Goal: Task Accomplishment & Management: Use online tool/utility

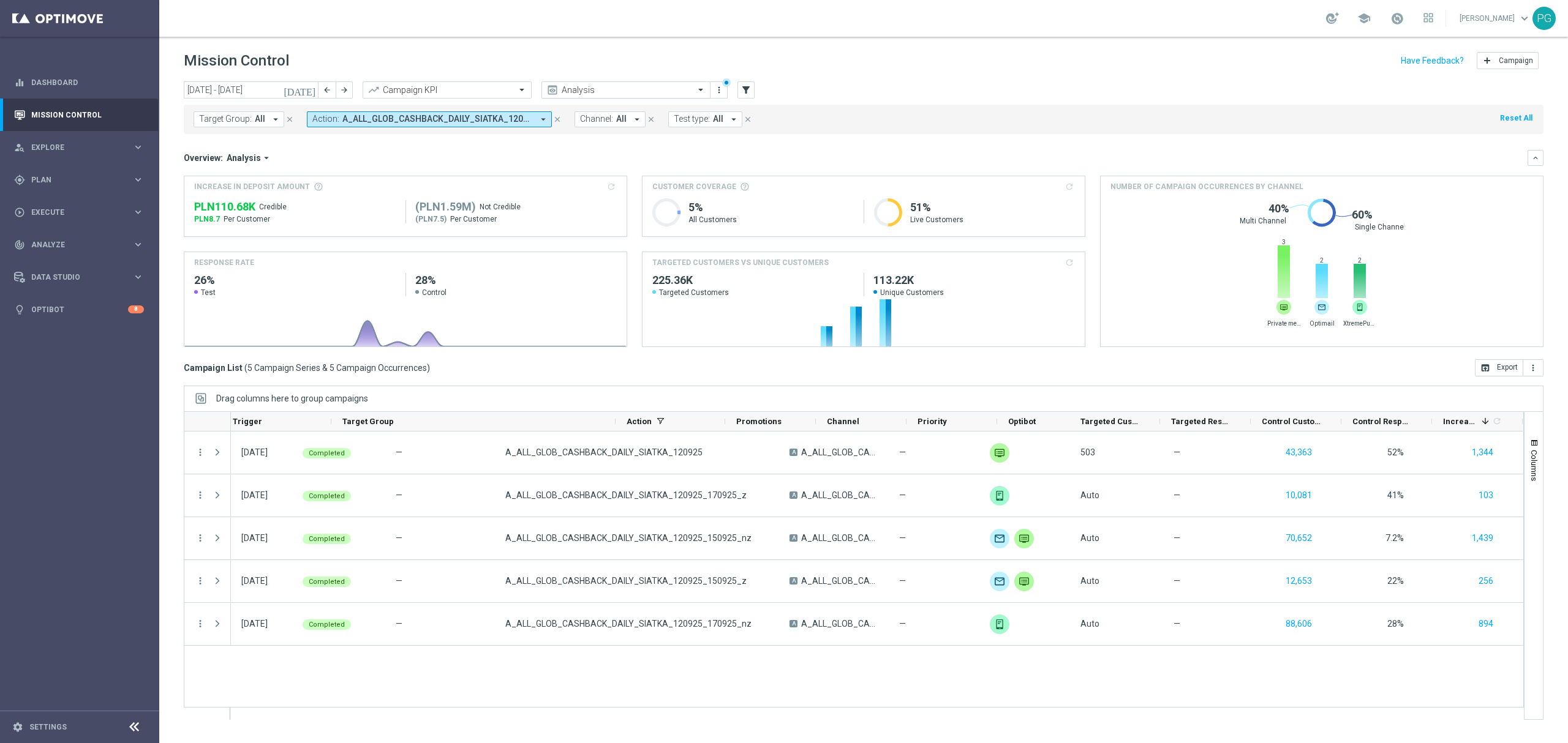
scroll to position [0, 161]
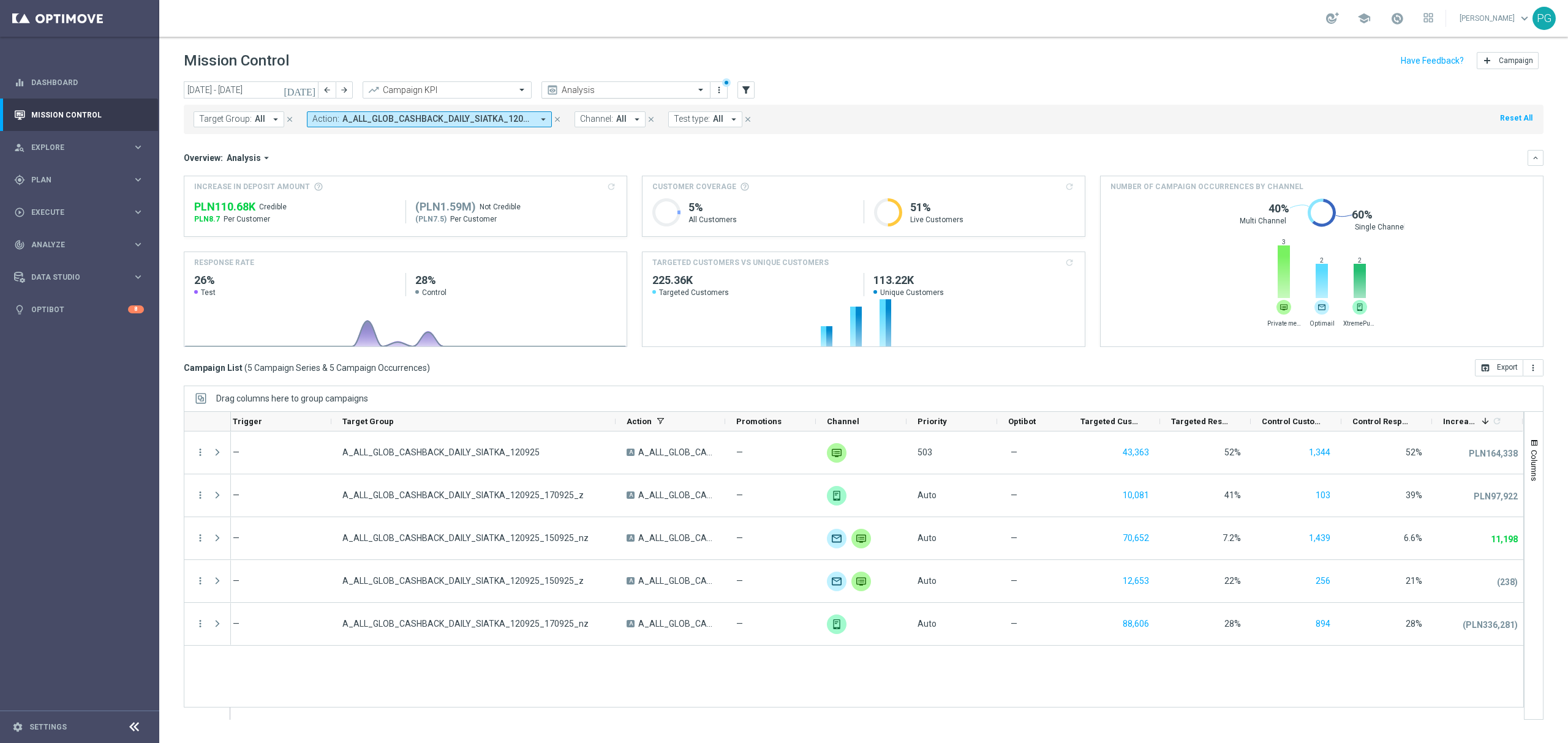
click at [599, 82] on div "Analysis" at bounding box center [626, 90] width 169 height 17
click at [469, 132] on div "Target Group: All arrow_drop_down close Action: A_ALL_GLOB_CASHBACK_DAILY_SIATK…" at bounding box center [864, 119] width 1359 height 29
click at [578, 89] on input "text" at bounding box center [614, 91] width 131 height 10
click at [557, 190] on label "ALL AUTO + PREV: [DATE]" at bounding box center [591, 189] width 85 height 10
click at [571, 91] on input "text" at bounding box center [614, 91] width 131 height 10
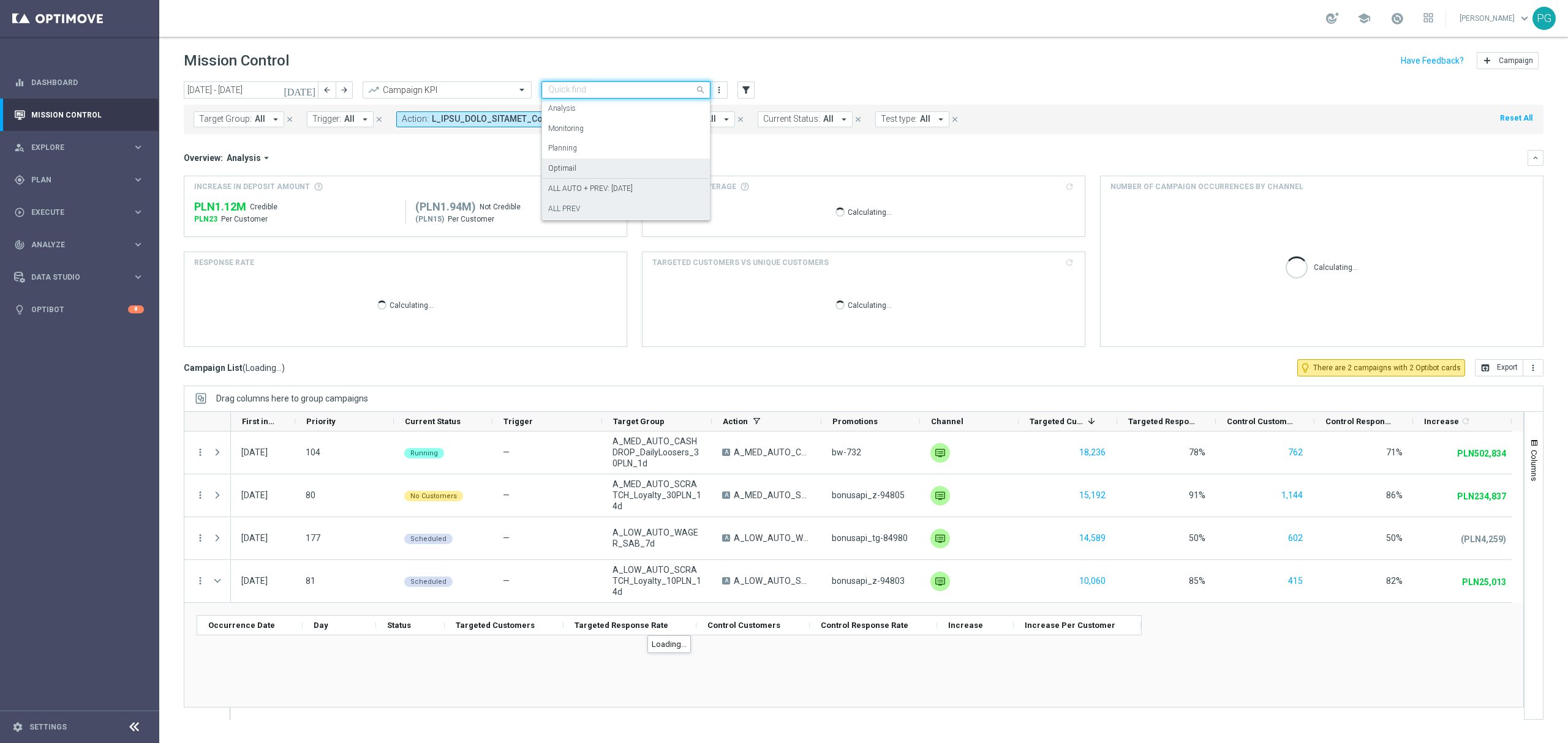
scroll to position [0, 0]
click at [594, 204] on div "ALL PREV" at bounding box center [626, 209] width 155 height 20
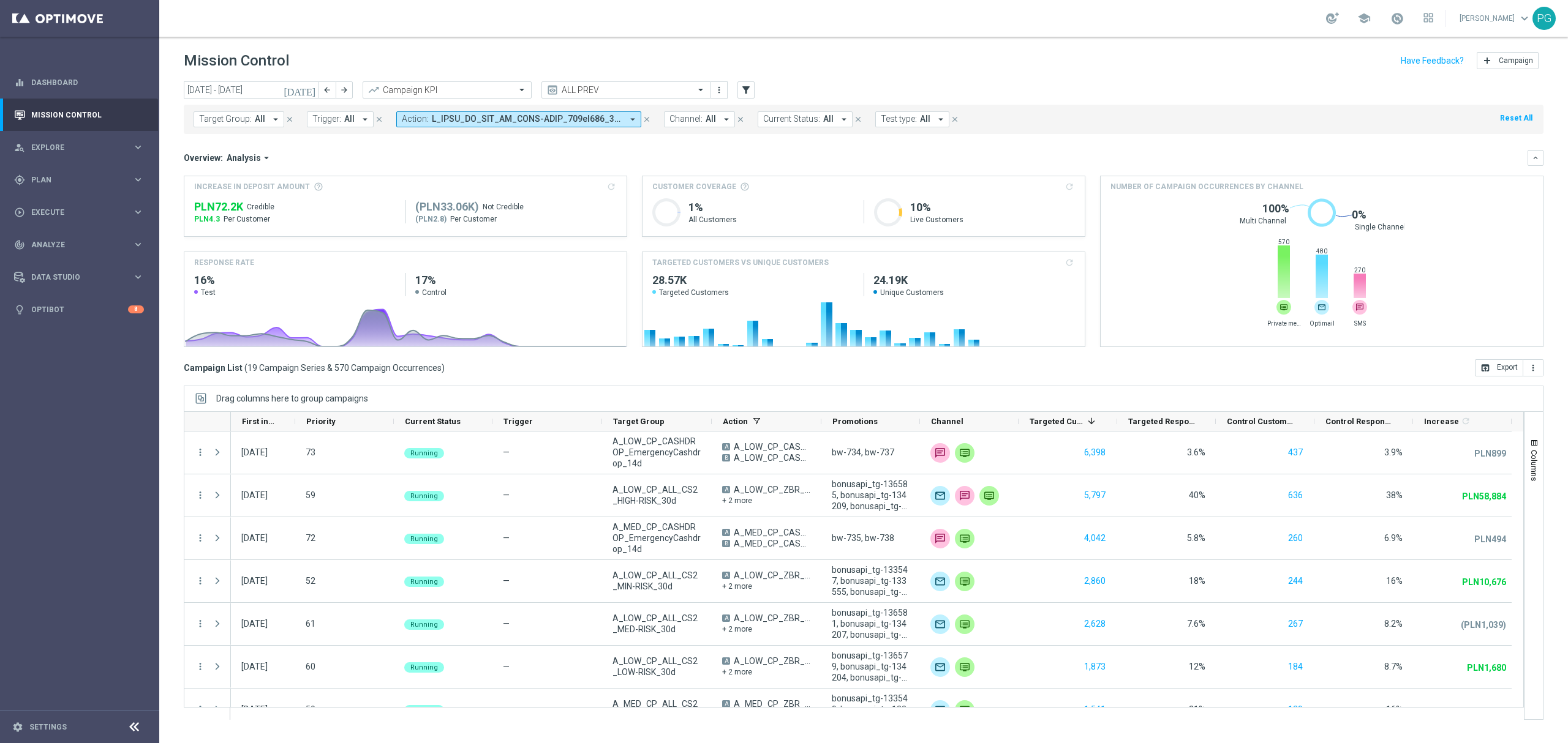
click at [766, 157] on div "Overview: Analysis arrow_drop_down" at bounding box center [856, 158] width 1344 height 11
click at [772, 160] on div "Overview: Analysis arrow_drop_down" at bounding box center [856, 158] width 1344 height 11
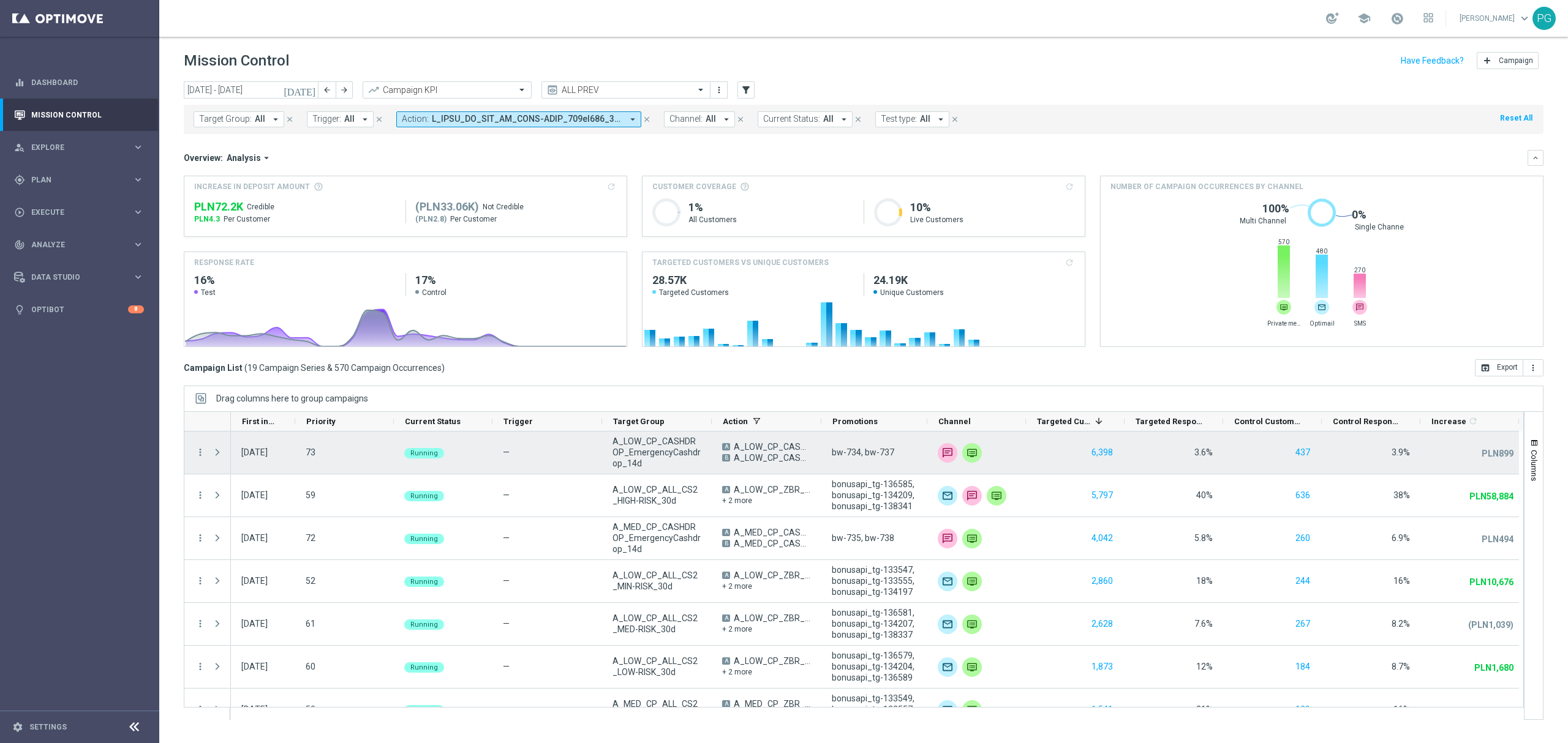
drag, startPoint x: 918, startPoint y: 420, endPoint x: 926, endPoint y: 447, distance: 28.2
click at [926, 447] on div at bounding box center [854, 566] width 1340 height 309
click at [196, 458] on icon "more_vert" at bounding box center [200, 452] width 11 height 11
click at [219, 463] on div "list" at bounding box center [215, 461] width 18 height 9
